Goal: Navigation & Orientation: Find specific page/section

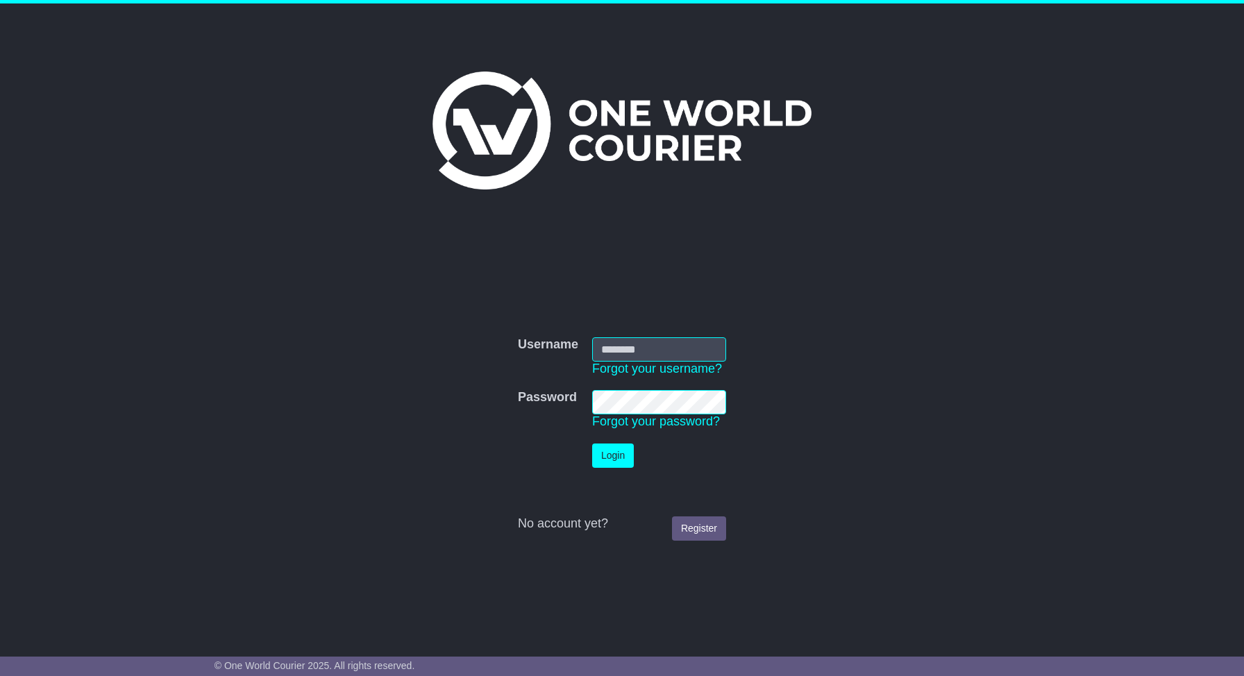
type input "**********"
click at [598, 454] on button "Login" at bounding box center [613, 455] width 42 height 24
